Goal: Task Accomplishment & Management: Use online tool/utility

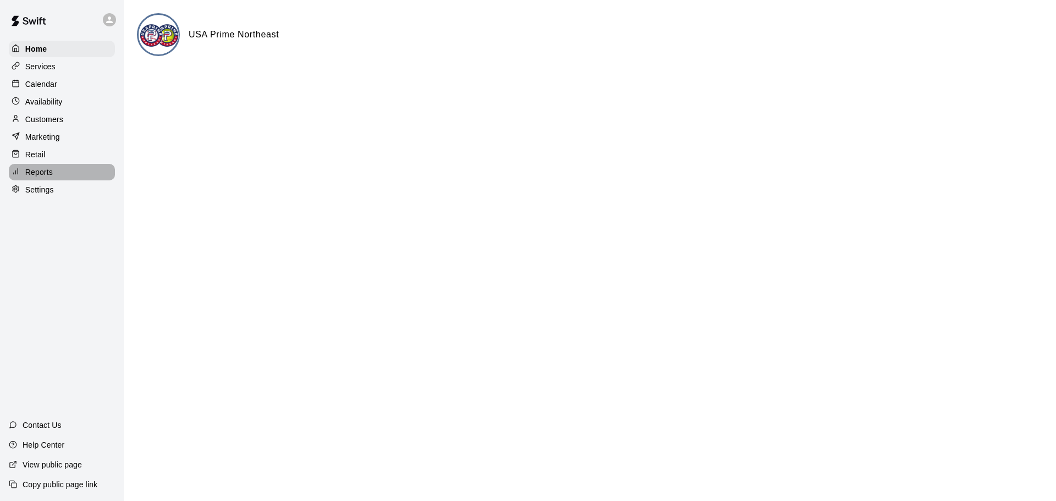
click at [49, 176] on p "Reports" at bounding box center [38, 172] width 27 height 11
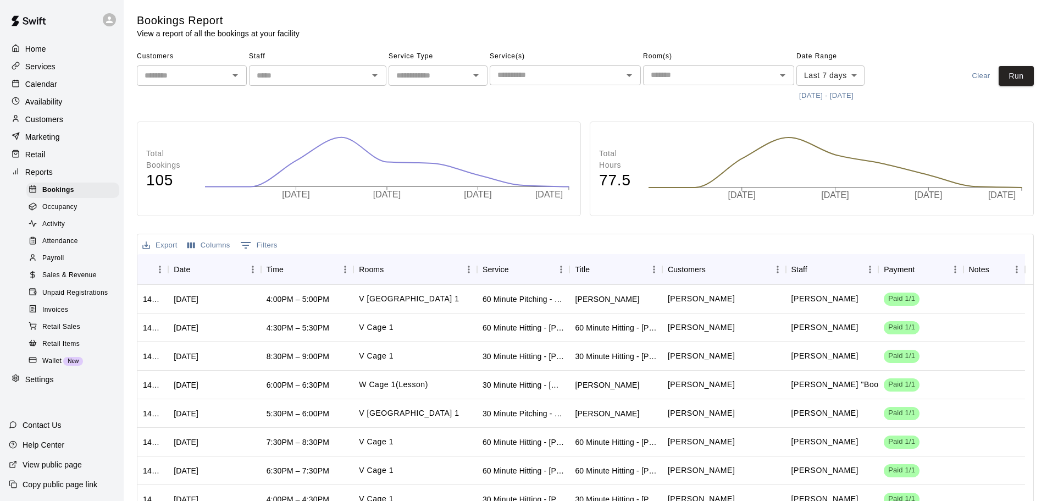
click at [68, 279] on span "Sales & Revenue" at bounding box center [69, 275] width 54 height 11
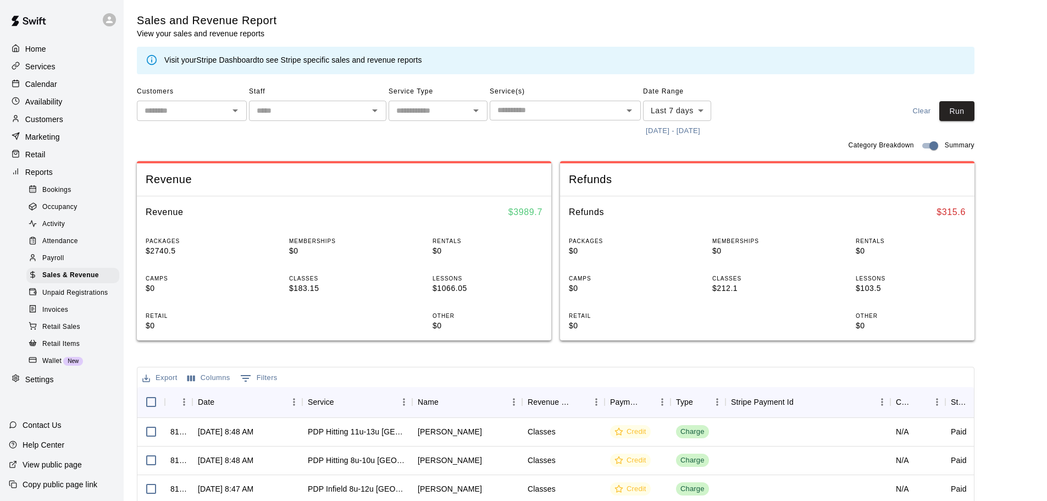
click at [702, 112] on body "Home Services Calendar Availability Customers Marketing Retail Reports Bookings…" at bounding box center [523, 378] width 1047 height 756
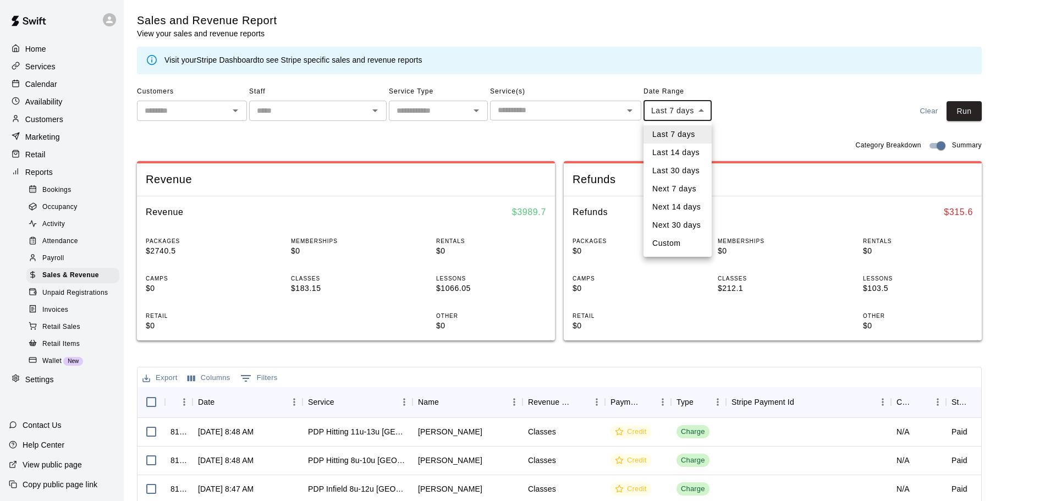
click at [660, 242] on li "Custom" at bounding box center [677, 243] width 68 height 18
type input "******"
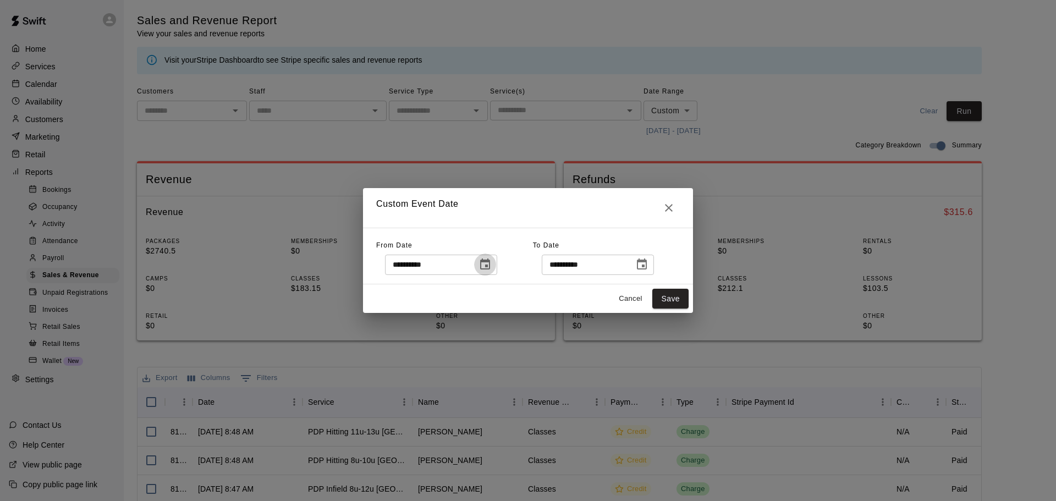
click at [496, 257] on button "Choose date, selected date is Sep 6, 2025" at bounding box center [485, 264] width 22 height 22
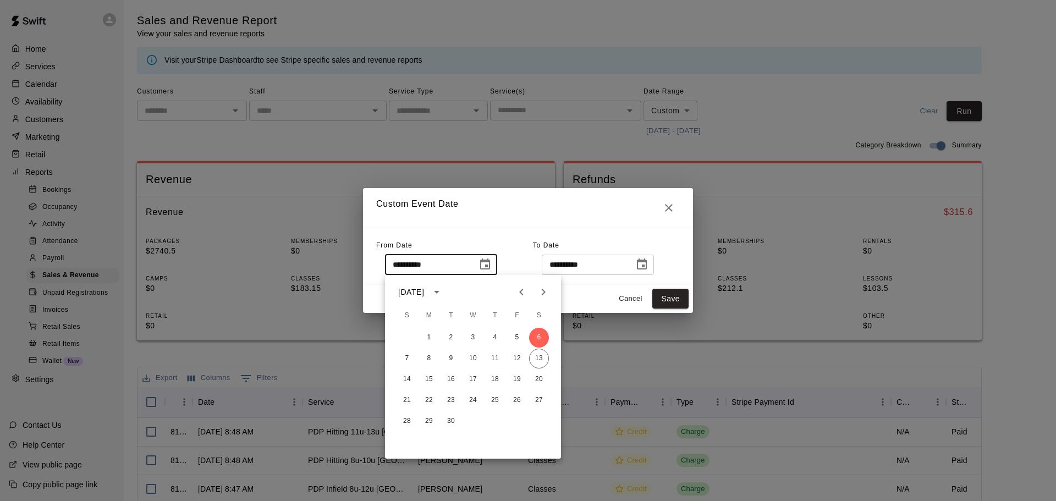
click at [518, 293] on icon "Previous month" at bounding box center [521, 291] width 13 height 13
click at [518, 333] on button "1" at bounding box center [517, 338] width 20 height 20
type input "**********"
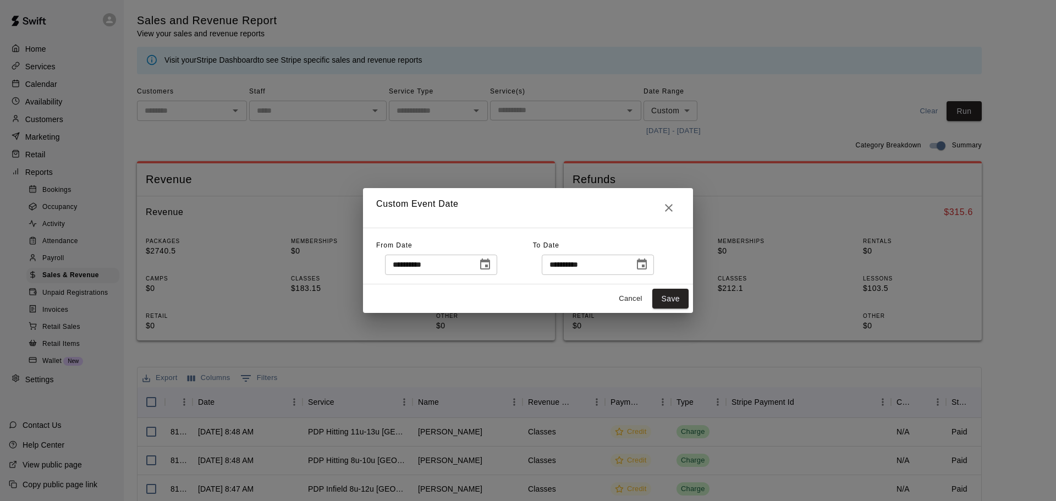
click at [647, 262] on icon "Choose date, selected date is Sep 13, 2025" at bounding box center [642, 263] width 10 height 11
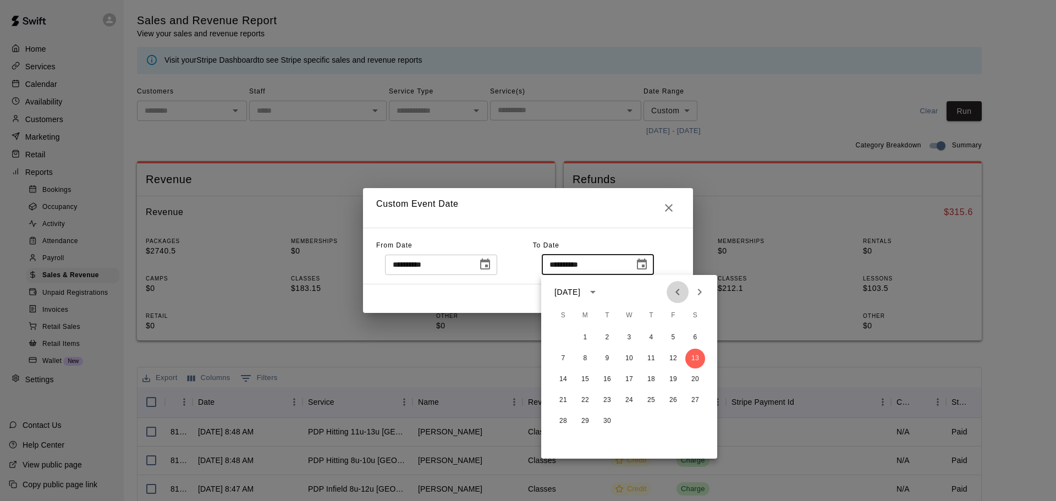
click at [674, 293] on icon "Previous month" at bounding box center [677, 291] width 13 height 13
click at [562, 442] on button "31" at bounding box center [563, 442] width 20 height 20
type input "**********"
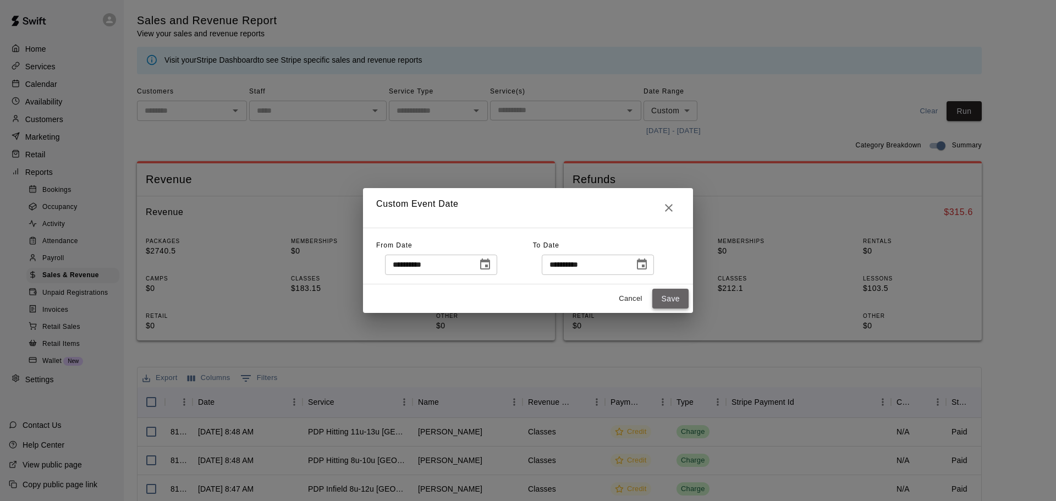
click at [665, 300] on button "Save" at bounding box center [670, 299] width 36 height 20
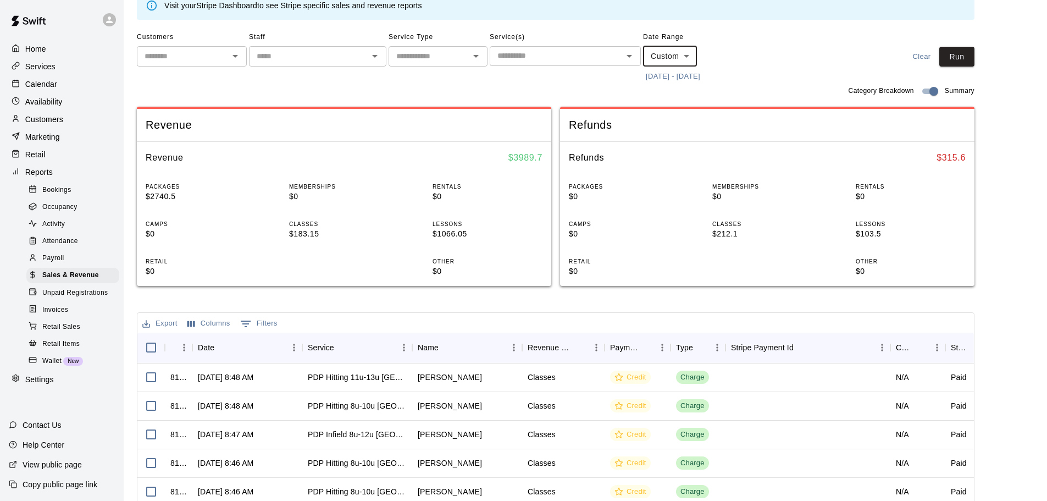
scroll to position [55, 0]
click at [972, 51] on button "Run" at bounding box center [957, 56] width 35 height 20
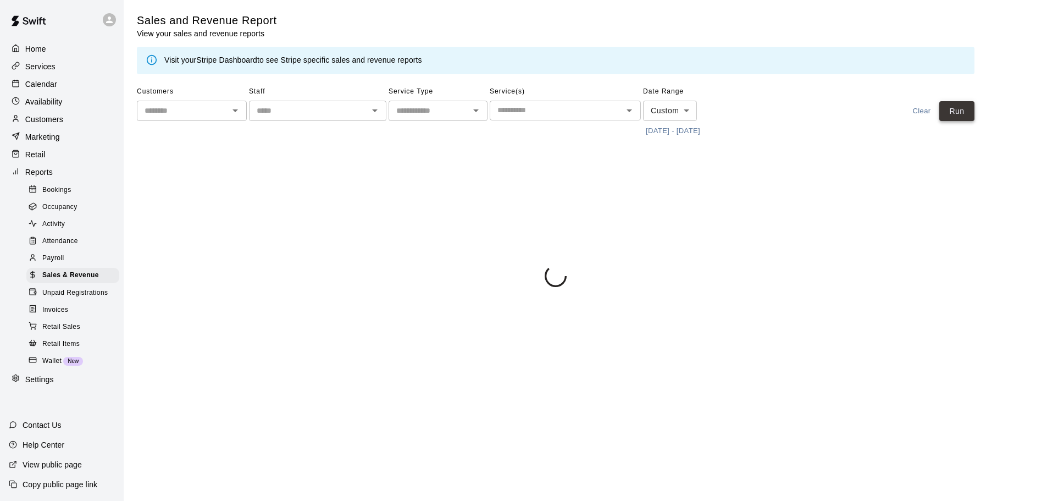
scroll to position [0, 0]
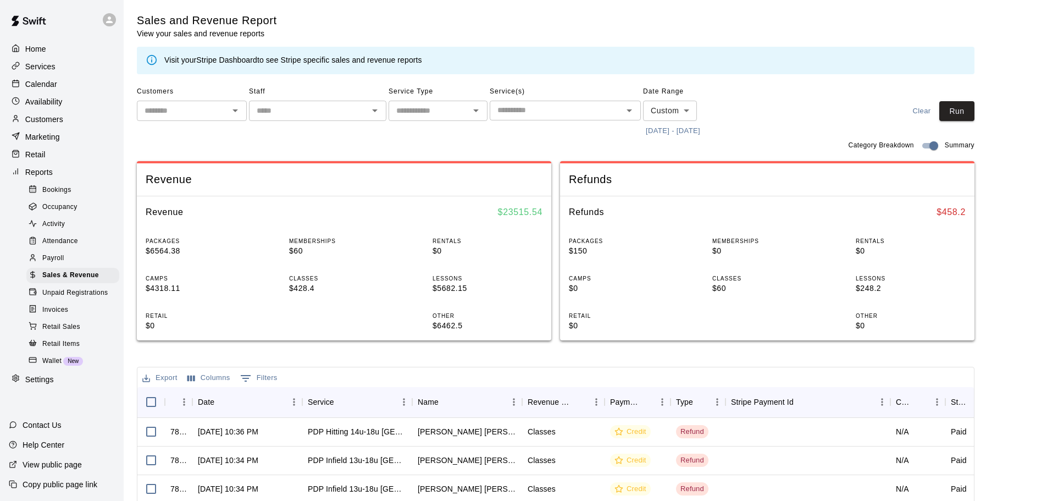
click at [166, 379] on button "Export" at bounding box center [160, 377] width 41 height 17
click at [184, 396] on li "Download as CSV" at bounding box center [182, 400] width 85 height 18
